Goal: Transaction & Acquisition: Purchase product/service

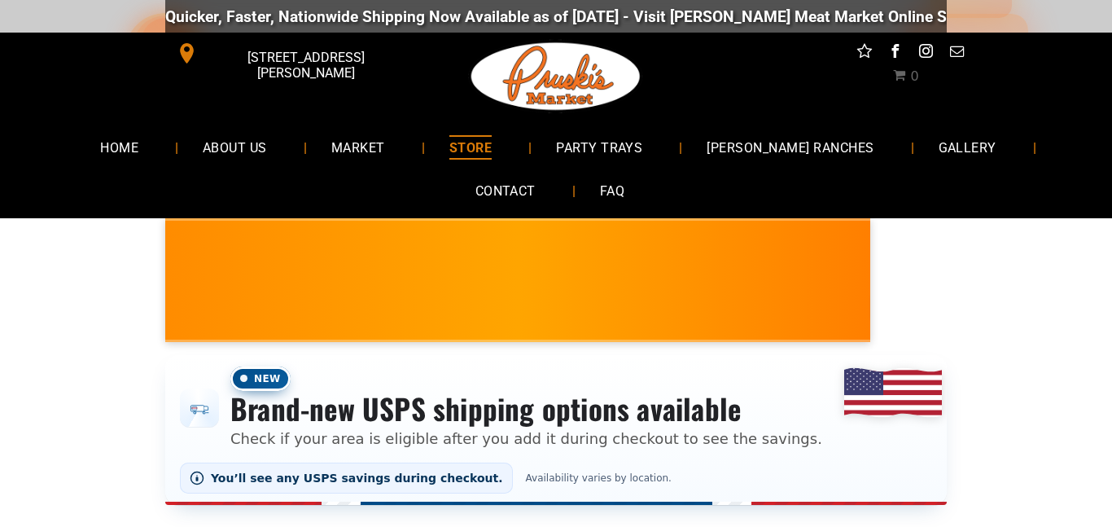
click at [785, 237] on span "Kielbasa Polish Sausage NEW! • Limited Supply • [PERSON_NAME] Recipe $9.99!" at bounding box center [990, 279] width 411 height 95
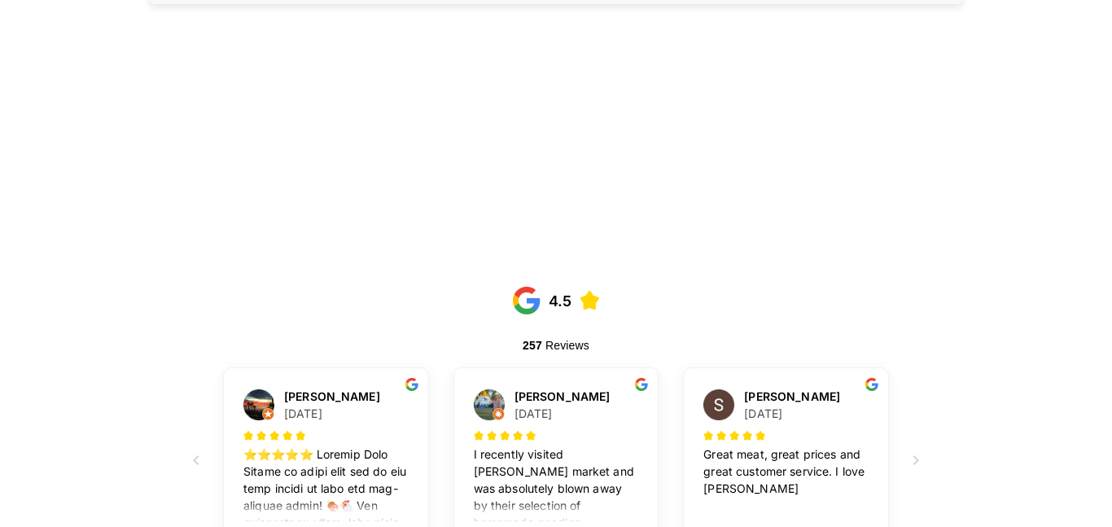
scroll to position [5925, 0]
